Goal: Obtain resource: Download file/media

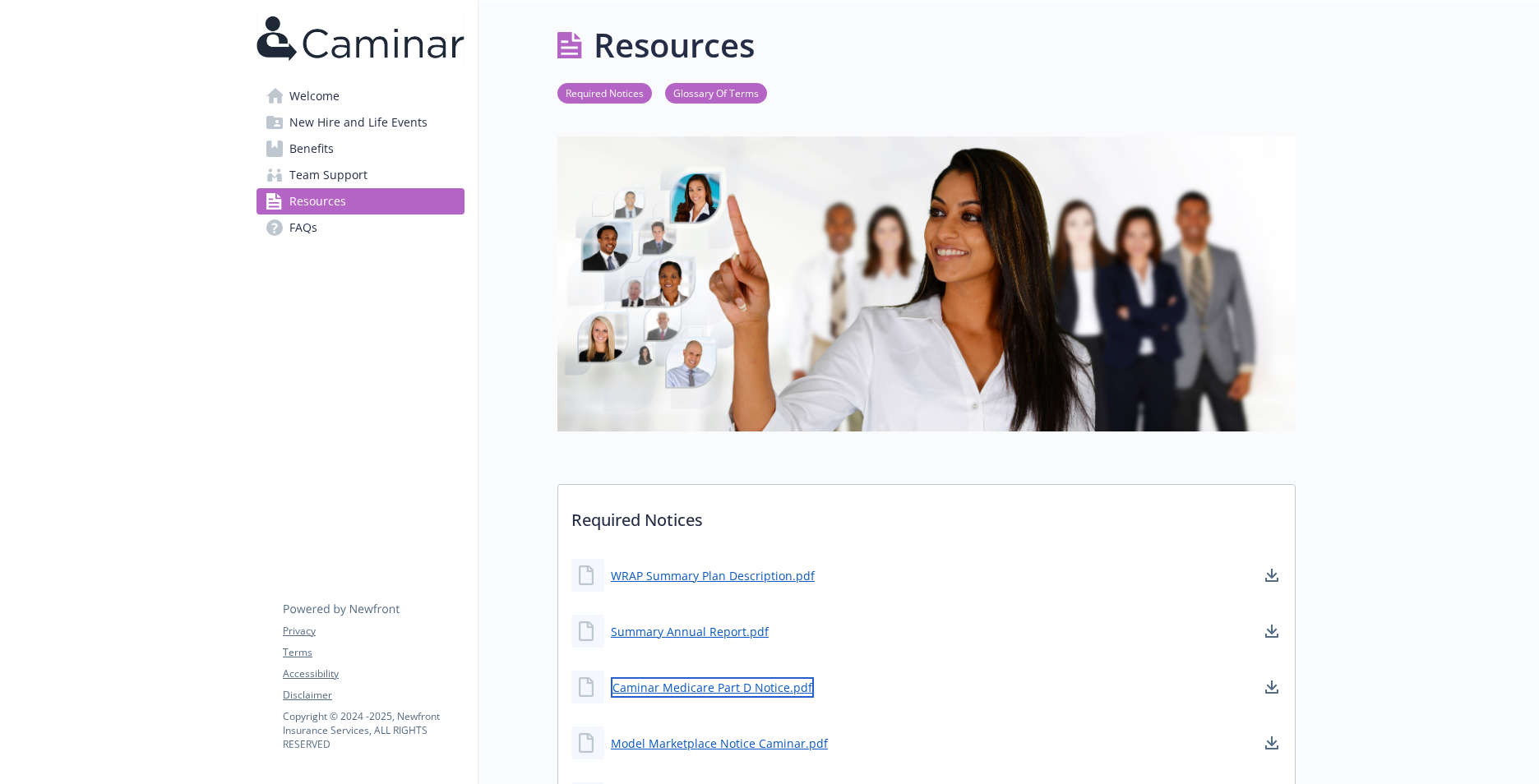
click at [782, 690] on link "Caminar Medicare Part D Notice.pdf" at bounding box center [712, 688] width 203 height 21
